Goal: Find specific page/section: Find specific page/section

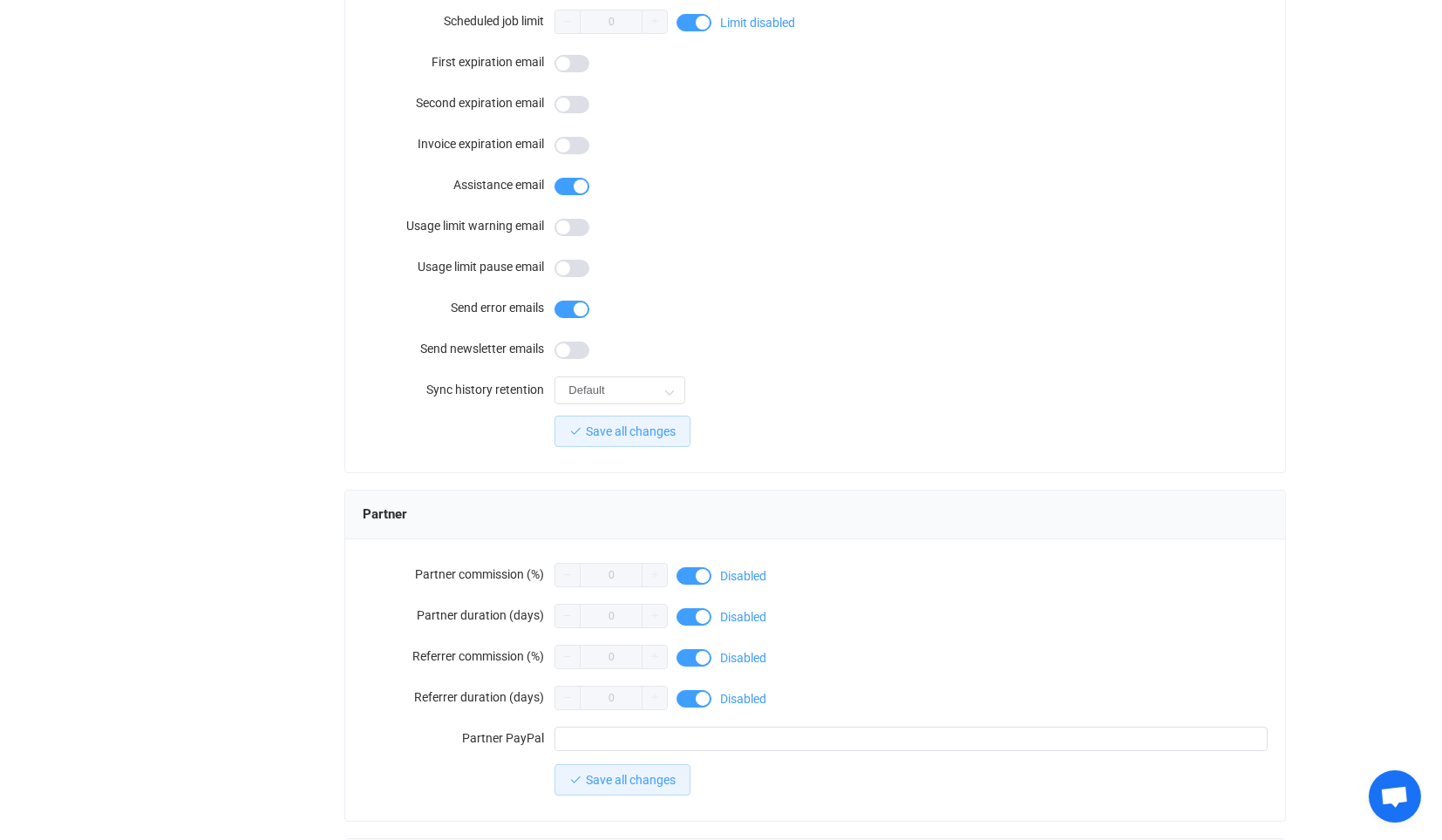
scroll to position [1362, 0]
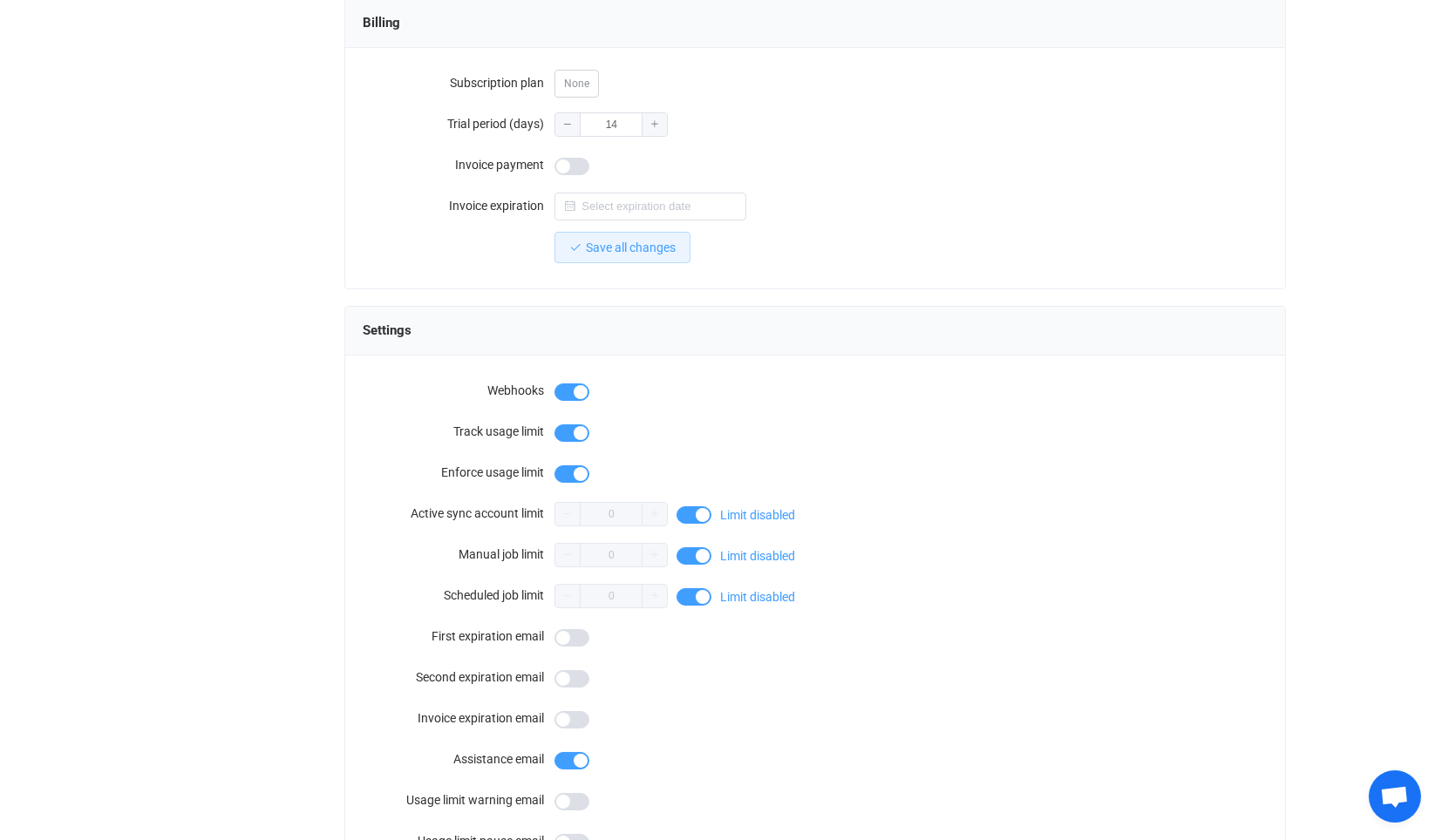
scroll to position [394, 0]
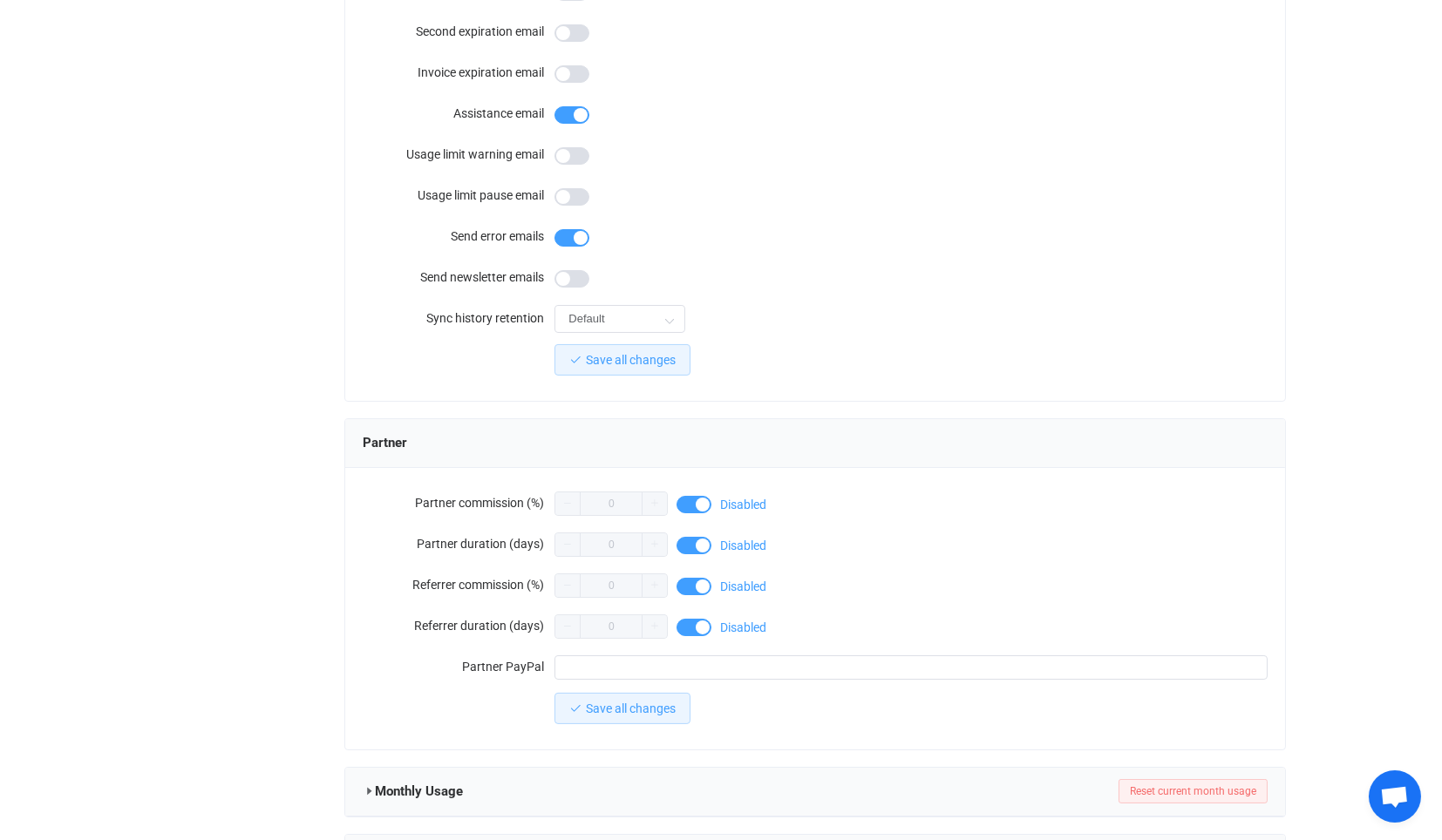
scroll to position [1362, 0]
